Goal: Book appointment/travel/reservation

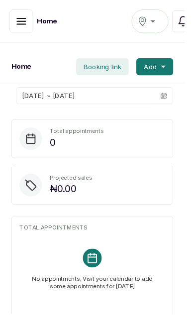
click at [22, 24] on icon "button" at bounding box center [22, 22] width 12 height 12
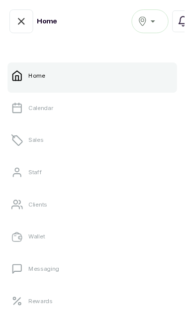
click at [24, 113] on link "Calendar" at bounding box center [97, 114] width 178 height 28
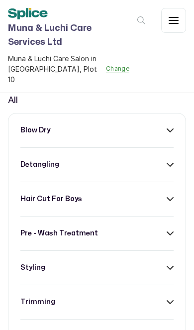
scroll to position [100, 0]
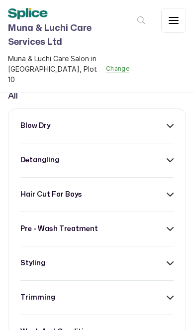
click at [170, 127] on icon at bounding box center [170, 125] width 6 height 3
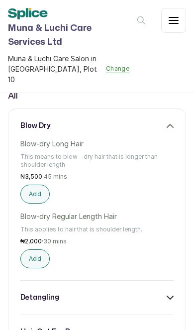
click at [36, 204] on button "Add" at bounding box center [34, 194] width 29 height 19
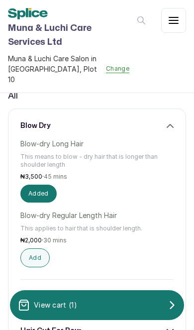
click at [110, 305] on div "View cart ( 1 )" at bounding box center [97, 305] width 174 height 20
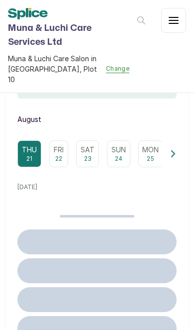
scroll to position [90, 0]
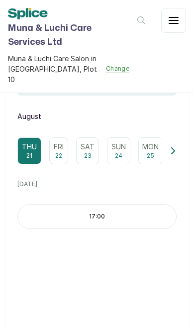
click at [56, 149] on p "Fri" at bounding box center [59, 147] width 10 height 10
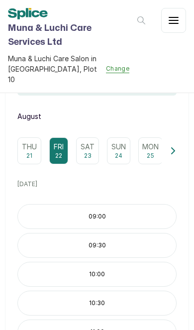
click at [91, 149] on p "Sat" at bounding box center [88, 147] width 14 height 10
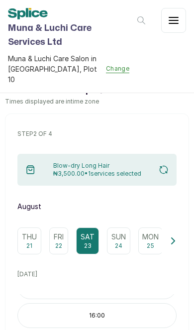
scroll to position [0, 0]
